Goal: Complete application form

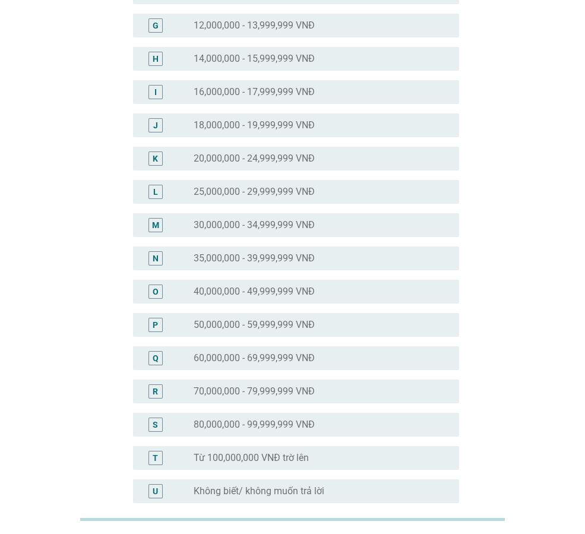
scroll to position [256, 0]
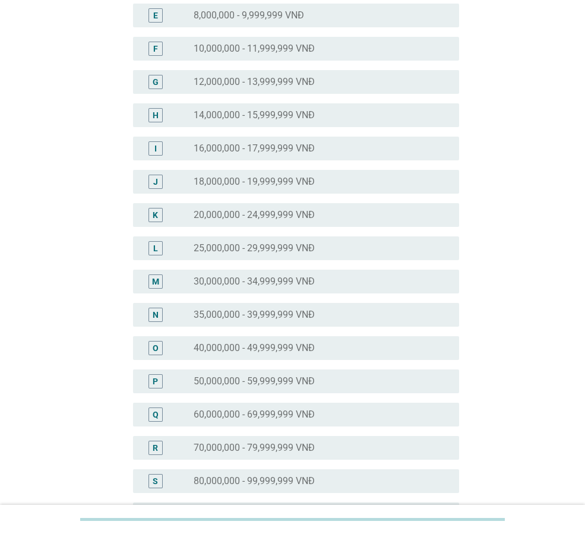
click at [261, 252] on label "25,000,000 - 29,999,999 VNĐ" at bounding box center [254, 248] width 121 height 12
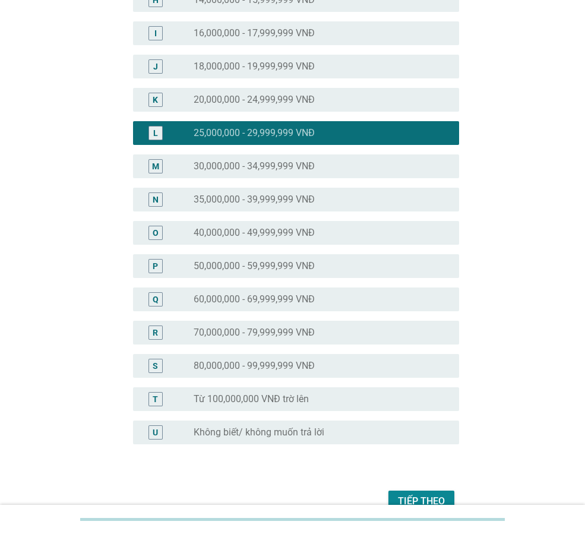
scroll to position [375, 0]
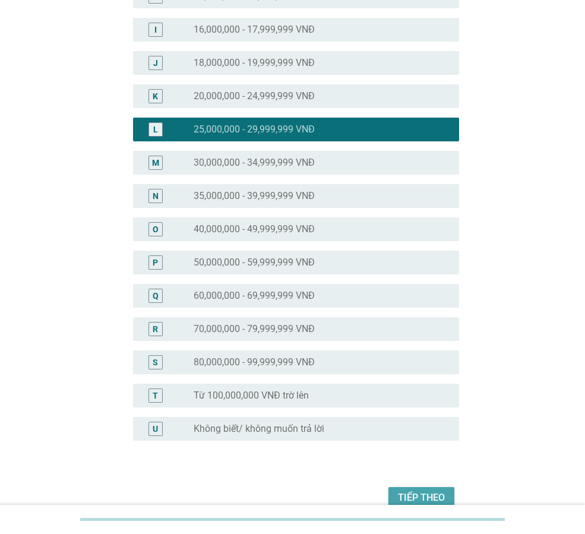
click at [429, 499] on div "Tiếp theo" at bounding box center [421, 498] width 47 height 14
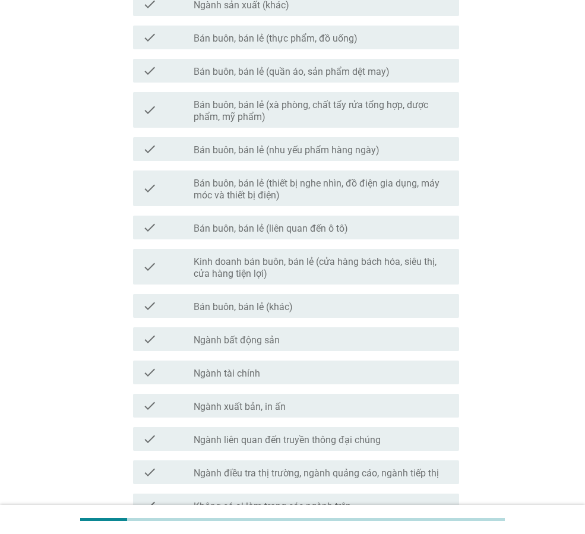
scroll to position [0, 0]
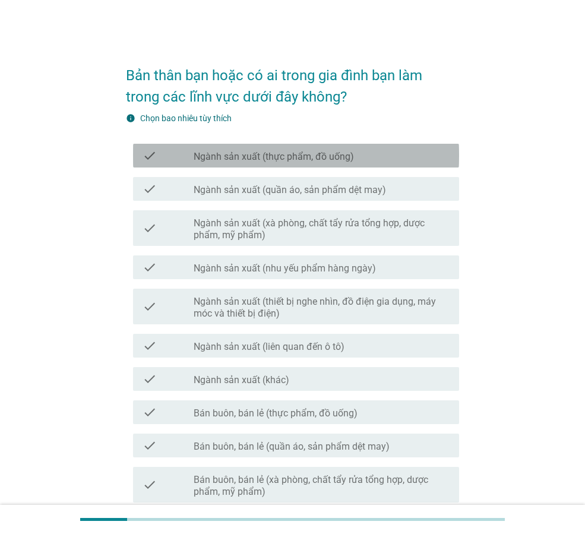
click at [230, 163] on div "check check_box_outline_blank Ngành sản xuất (thực phẩm, đồ uống)" at bounding box center [296, 156] width 326 height 24
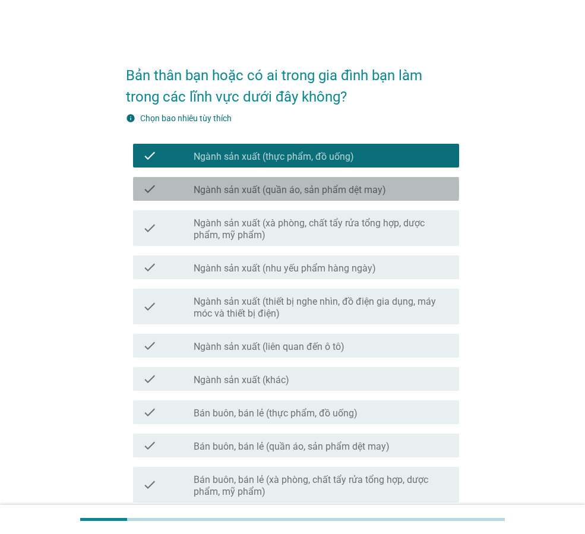
click at [230, 181] on div "check check_box_outline_blank Ngành sản xuất (quần áo, sản phẩm dệt may)" at bounding box center [296, 189] width 326 height 24
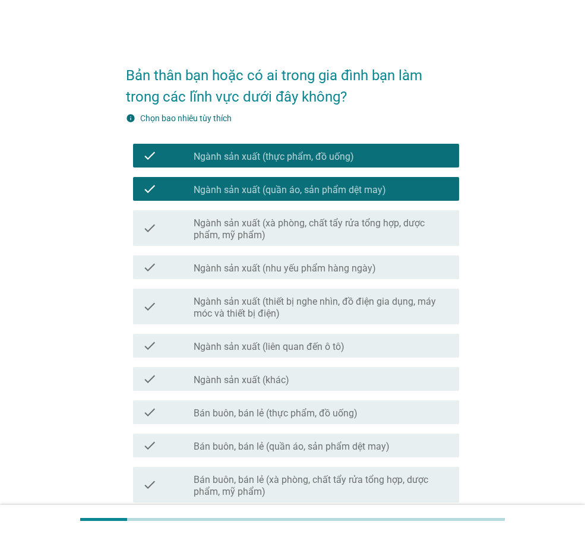
click at [230, 211] on div "check check_box_outline_blank Ngành sản xuất (xà phòng, chất tẩy rửa tổng hợp, …" at bounding box center [296, 228] width 326 height 36
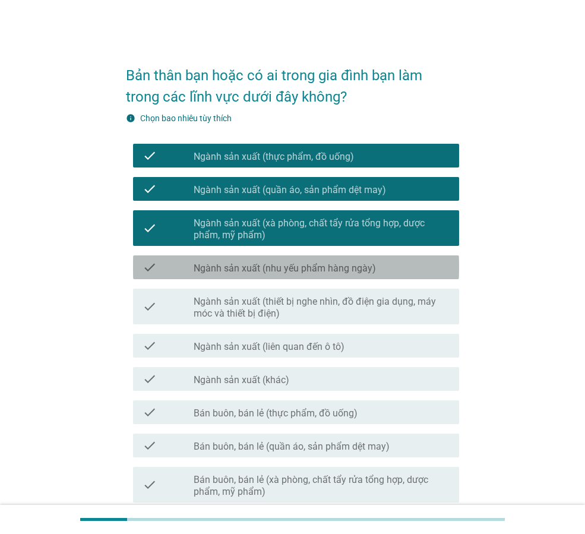
click at [230, 263] on label "Ngành sản xuất (nhu yếu phẩm hàng ngày)" at bounding box center [285, 269] width 182 height 12
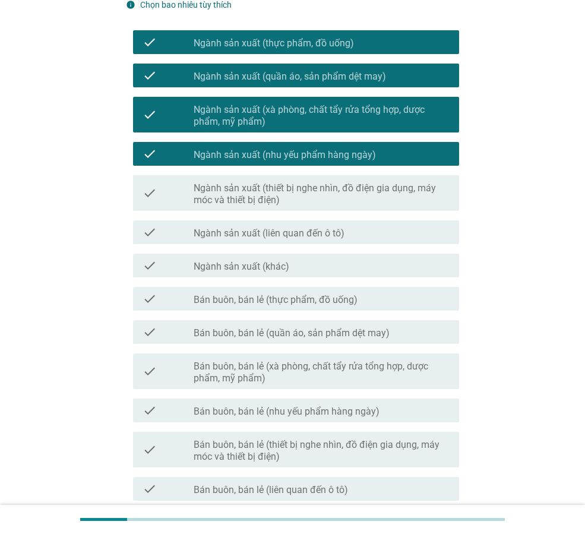
scroll to position [119, 0]
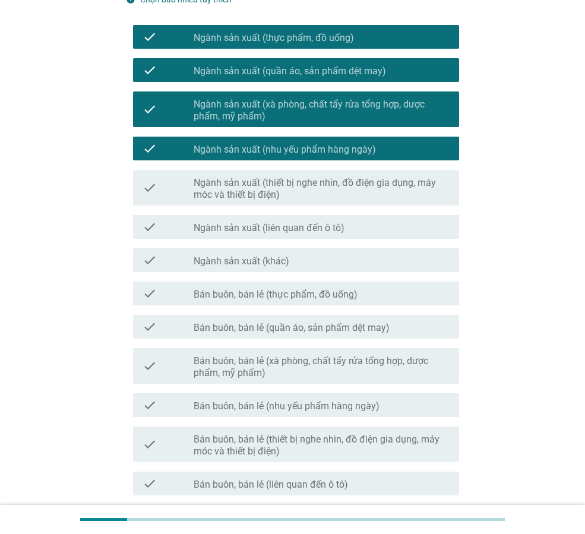
click at [232, 173] on div "check check_box_outline_blank Ngành sản xuất (thiết bị nghe nhìn, đồ điện gia d…" at bounding box center [296, 188] width 326 height 36
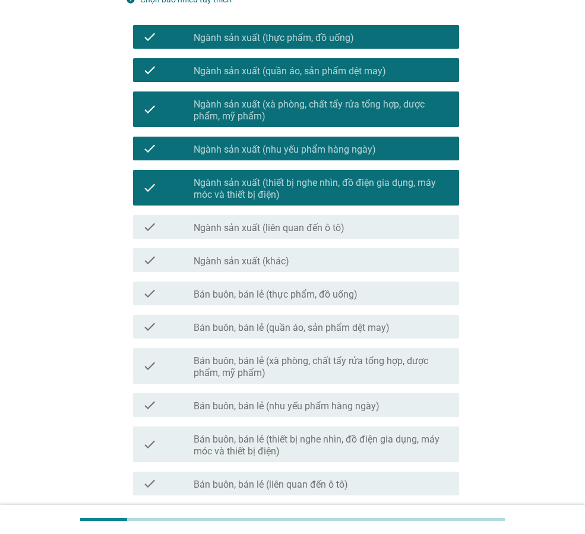
click at [233, 224] on label "Ngành sản xuất (liên quan đến ô tô)" at bounding box center [269, 228] width 151 height 12
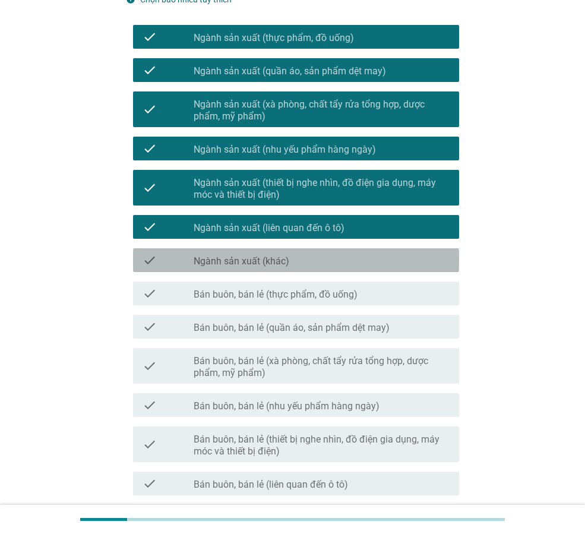
click at [229, 257] on label "Ngành sản xuất (khác)" at bounding box center [242, 261] width 96 height 12
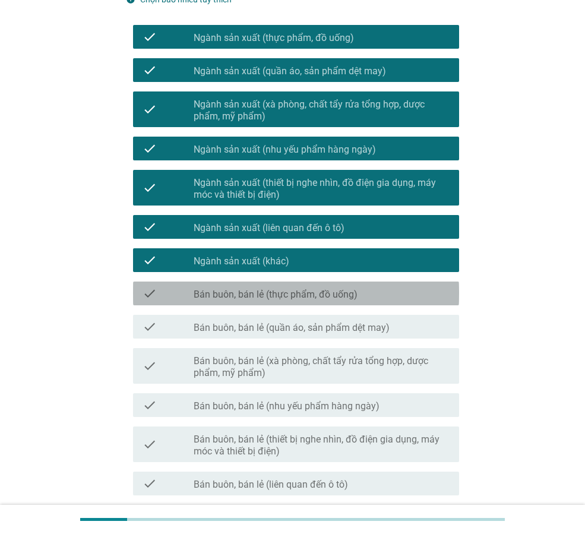
click at [225, 291] on label "Bán buôn, bán lẻ (thực phẩm, đồ uống)" at bounding box center [276, 295] width 164 height 12
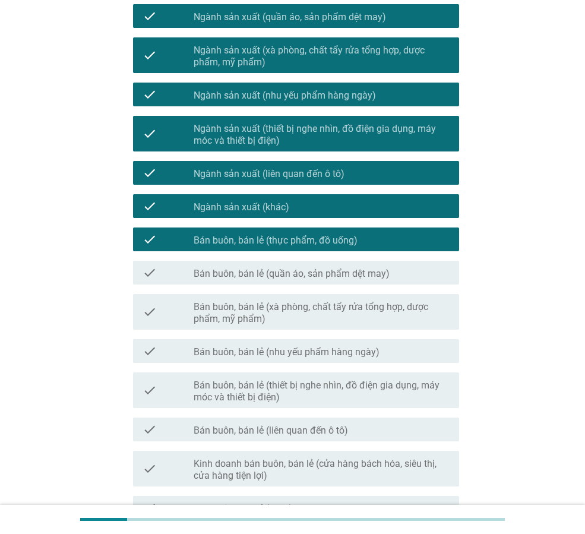
scroll to position [178, 0]
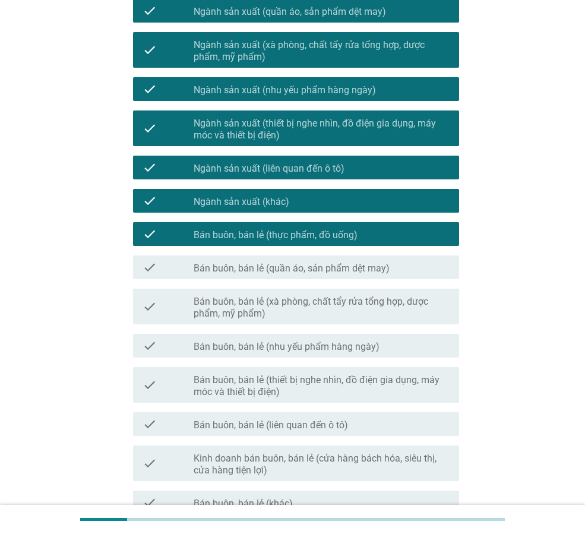
click at [304, 349] on label "Bán buôn, bán lẻ (nhu yếu phẩm hàng ngày)" at bounding box center [287, 347] width 186 height 12
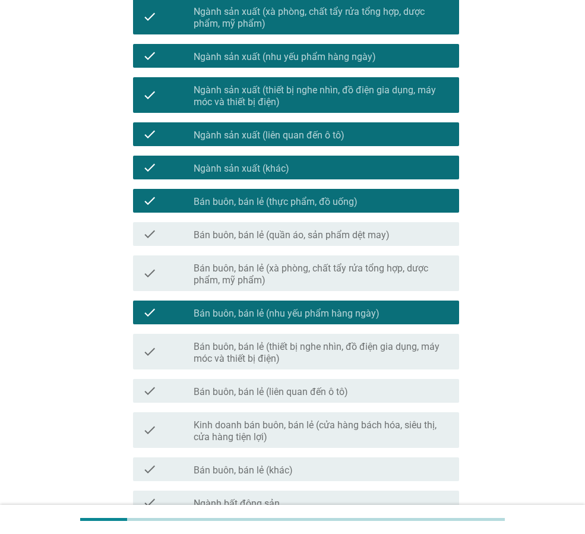
scroll to position [238, 0]
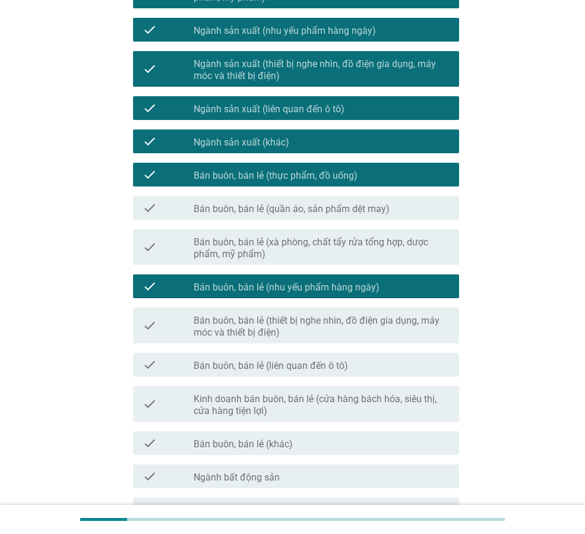
click at [312, 409] on label "Kinh doanh bán buôn, bán lẻ (cửa hàng bách hóa, siêu thị, cửa hàng tiện lợi)" at bounding box center [322, 405] width 256 height 24
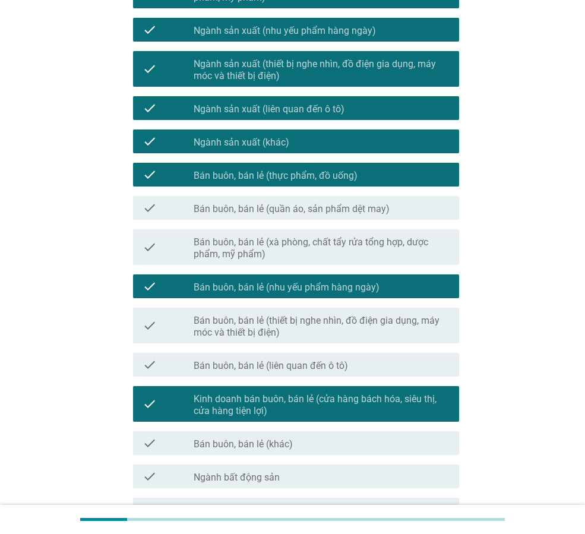
click at [288, 478] on div "check_box_outline_blank Ngành bất động sản" at bounding box center [322, 476] width 256 height 14
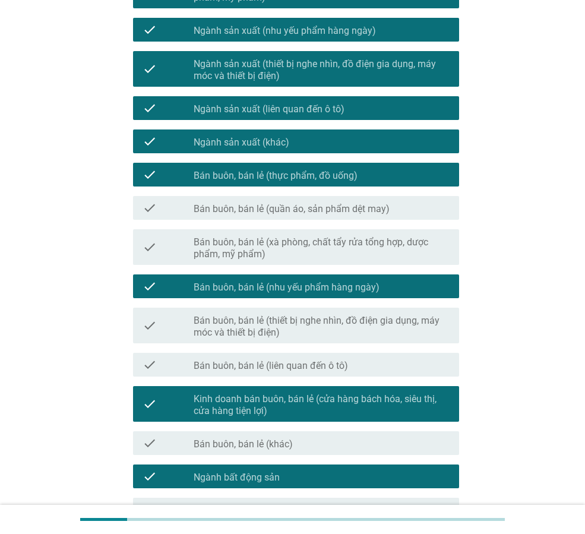
click at [328, 321] on label "Bán buôn, bán lẻ (thiết bị nghe nhìn, đồ điện gia dụng, máy móc và thiết bị điệ…" at bounding box center [322, 327] width 256 height 24
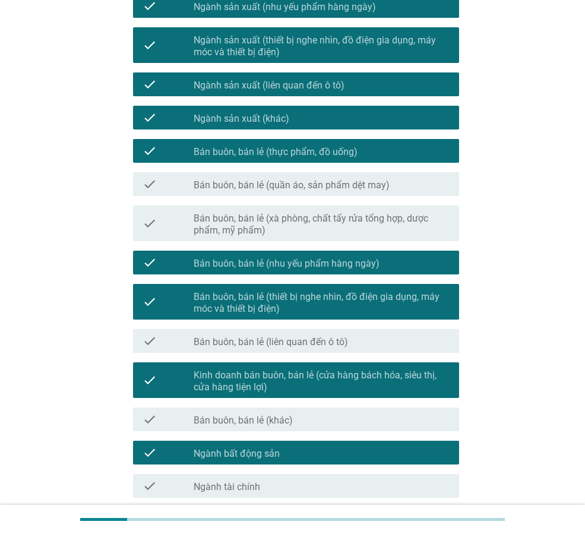
scroll to position [496, 0]
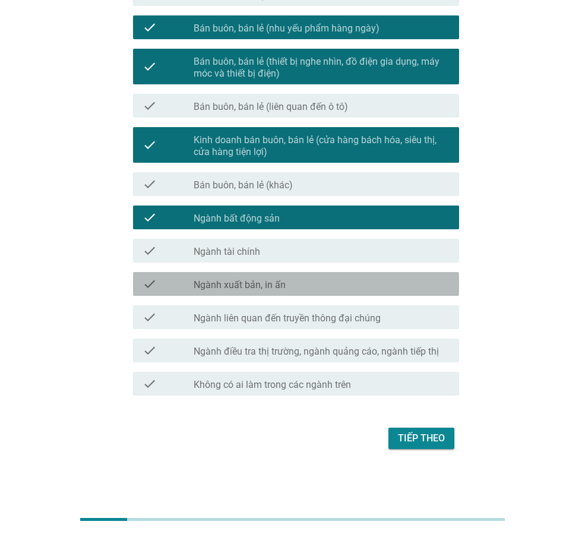
click at [251, 286] on label "Ngành xuất bản, in ấn" at bounding box center [240, 285] width 92 height 12
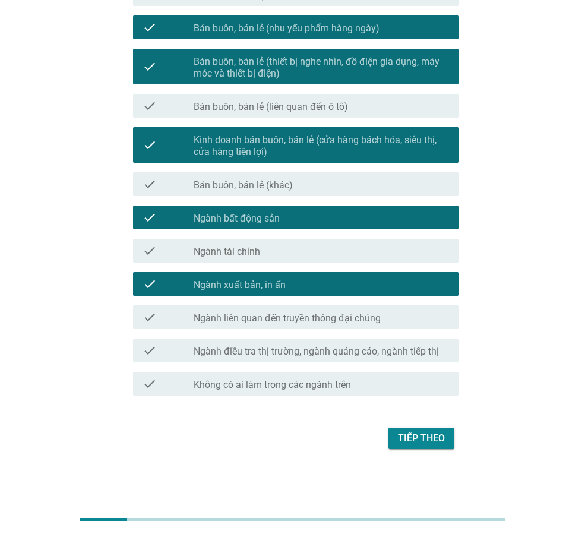
click at [280, 353] on label "Ngành điều tra thị trường, ngành quảng cáo, ngành tiếp thị" at bounding box center [316, 352] width 245 height 12
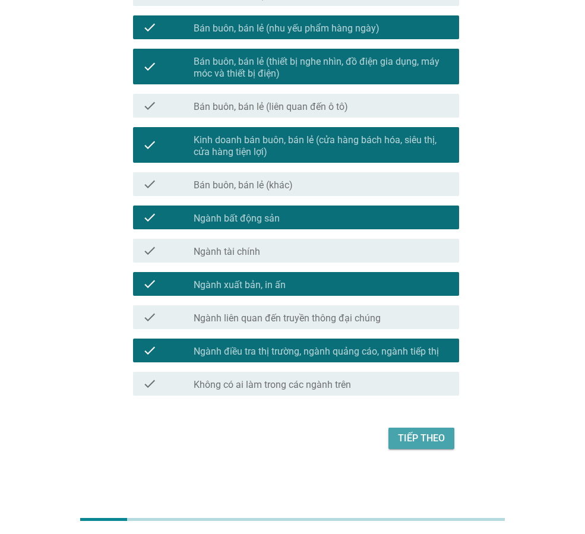
click at [425, 442] on div "Tiếp theo" at bounding box center [421, 438] width 47 height 14
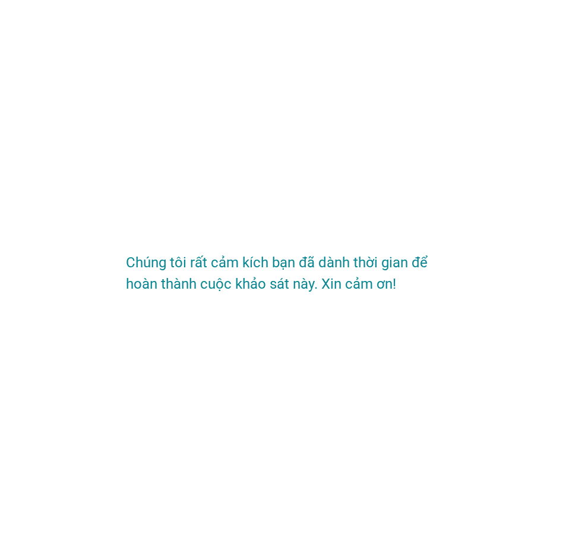
scroll to position [0, 0]
